Goal: Task Accomplishment & Management: Use online tool/utility

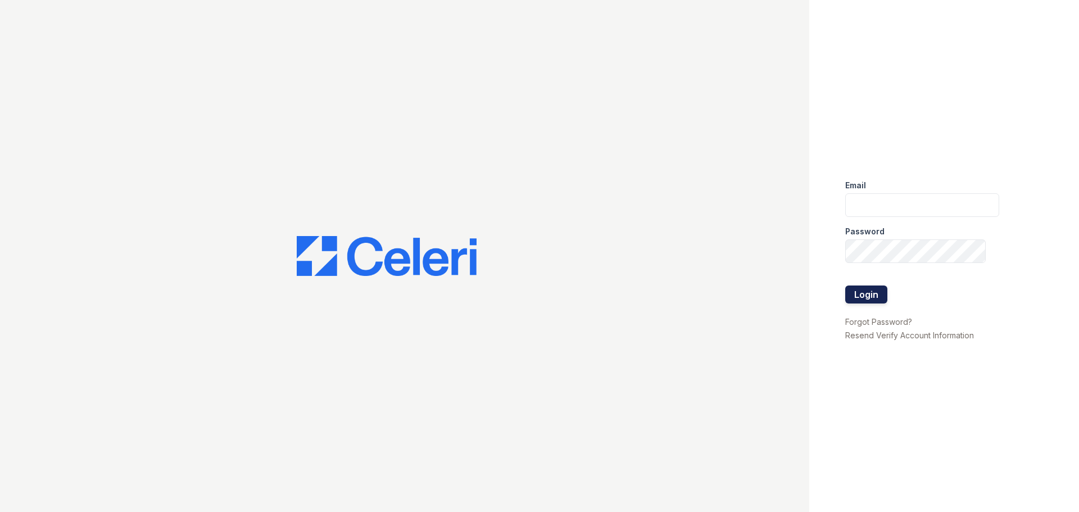
type input "[EMAIL_ADDRESS][DOMAIN_NAME]"
click at [856, 293] on button "Login" at bounding box center [866, 294] width 42 height 18
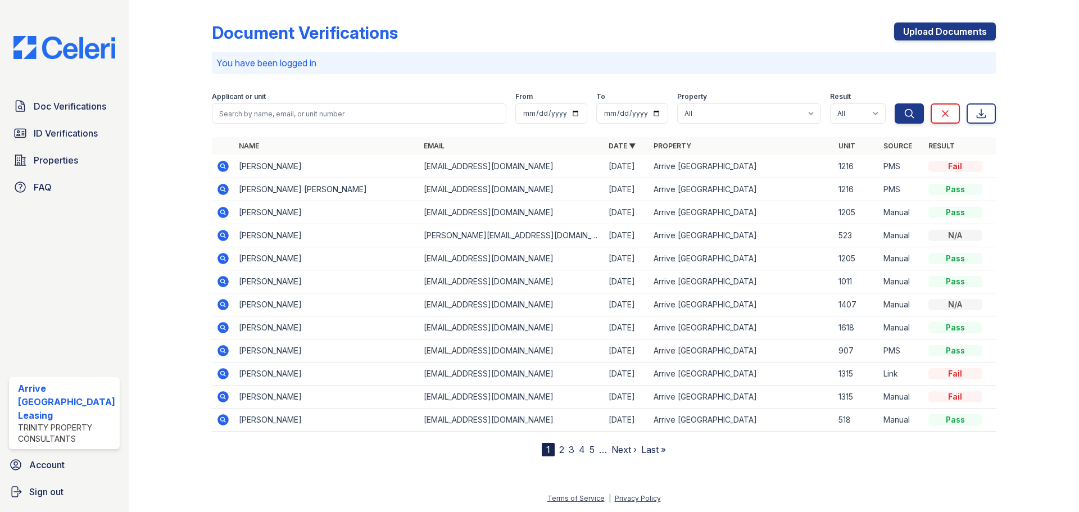
click at [355, 98] on div "Applicant or unit" at bounding box center [359, 97] width 294 height 11
click at [355, 107] on input "search" at bounding box center [359, 113] width 294 height 20
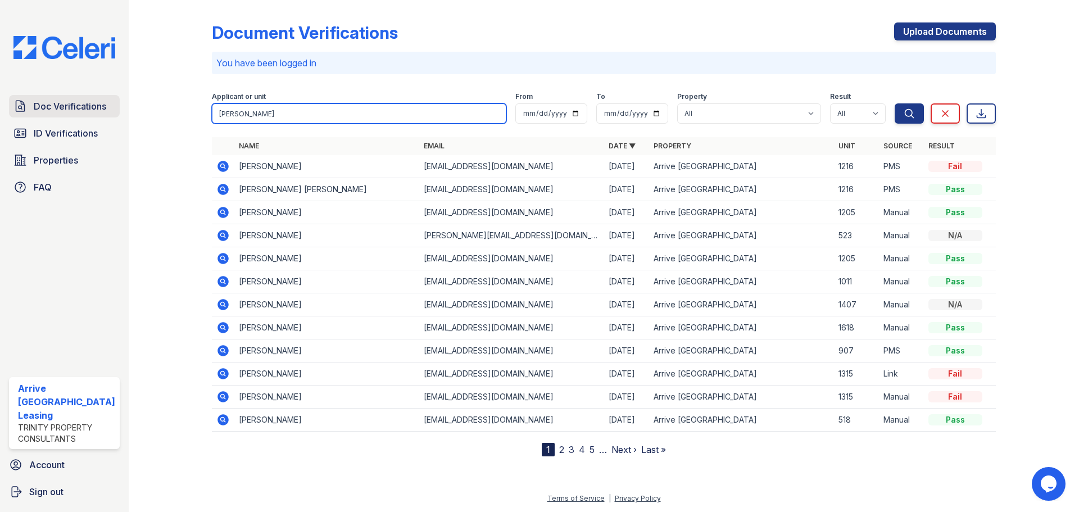
type input "tamara"
click at [71, 105] on span "Doc Verifications" at bounding box center [70, 105] width 72 height 13
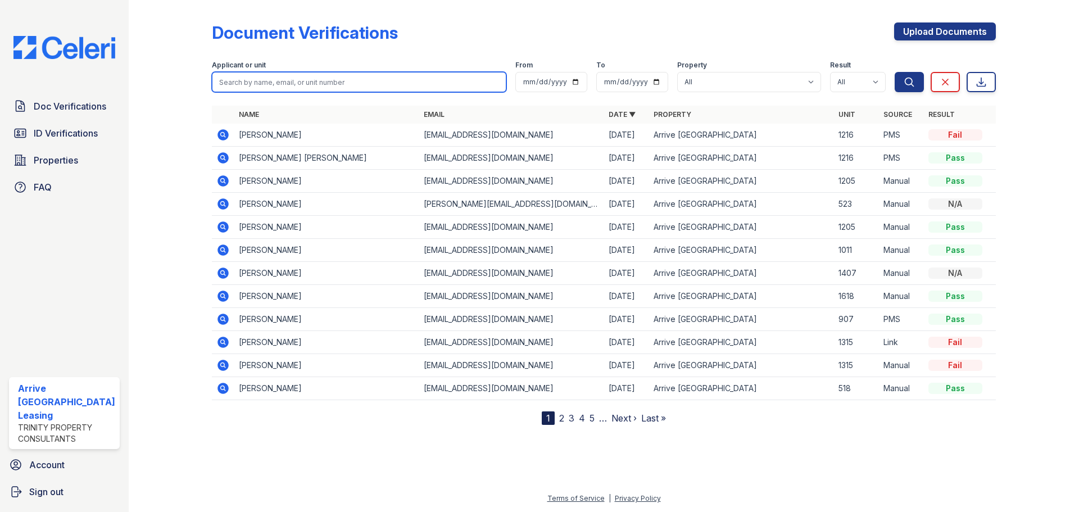
click at [314, 85] on input "search" at bounding box center [359, 82] width 294 height 20
type input "ta"
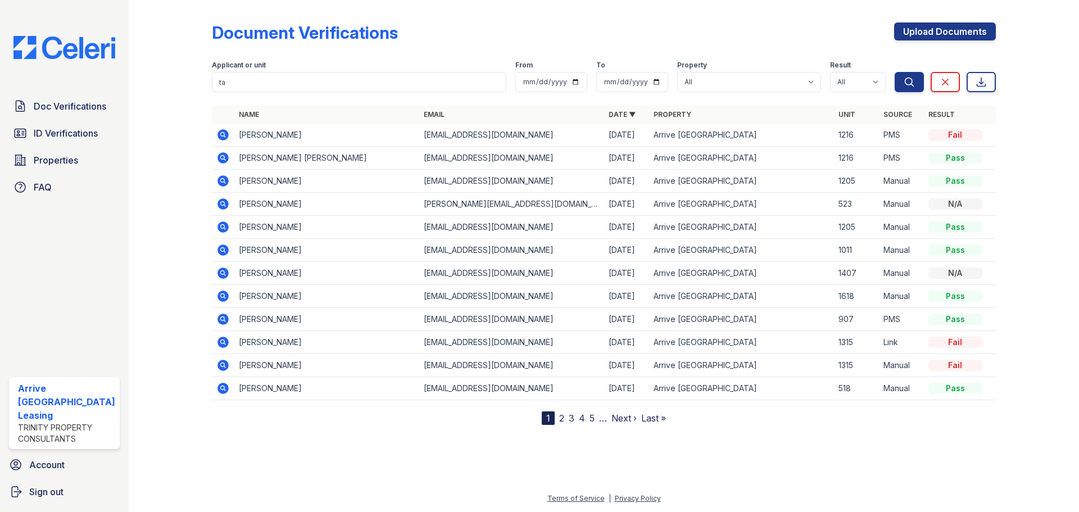
click at [217, 271] on icon at bounding box center [222, 272] width 11 height 11
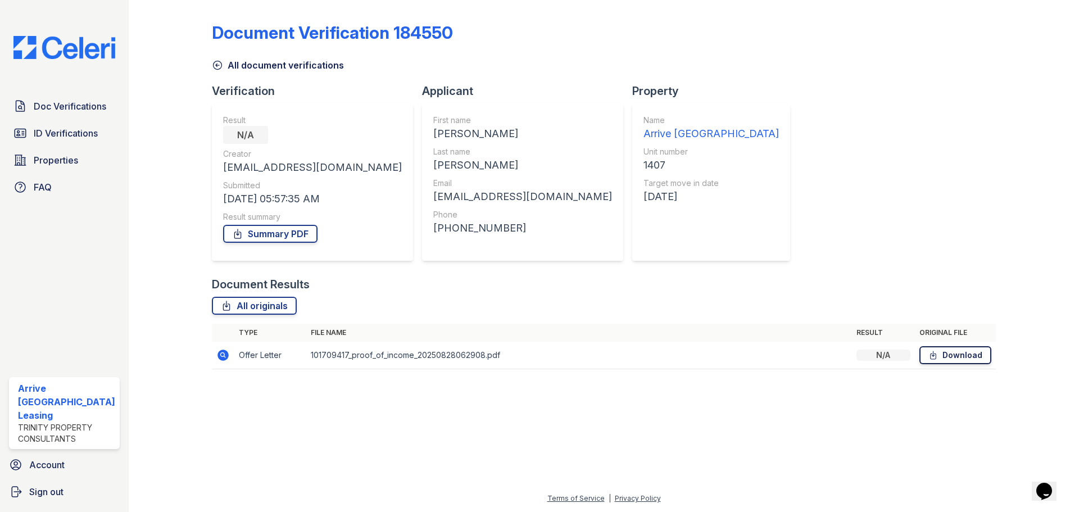
click at [941, 356] on link "Download" at bounding box center [955, 355] width 72 height 18
